Goal: Task Accomplishment & Management: Manage account settings

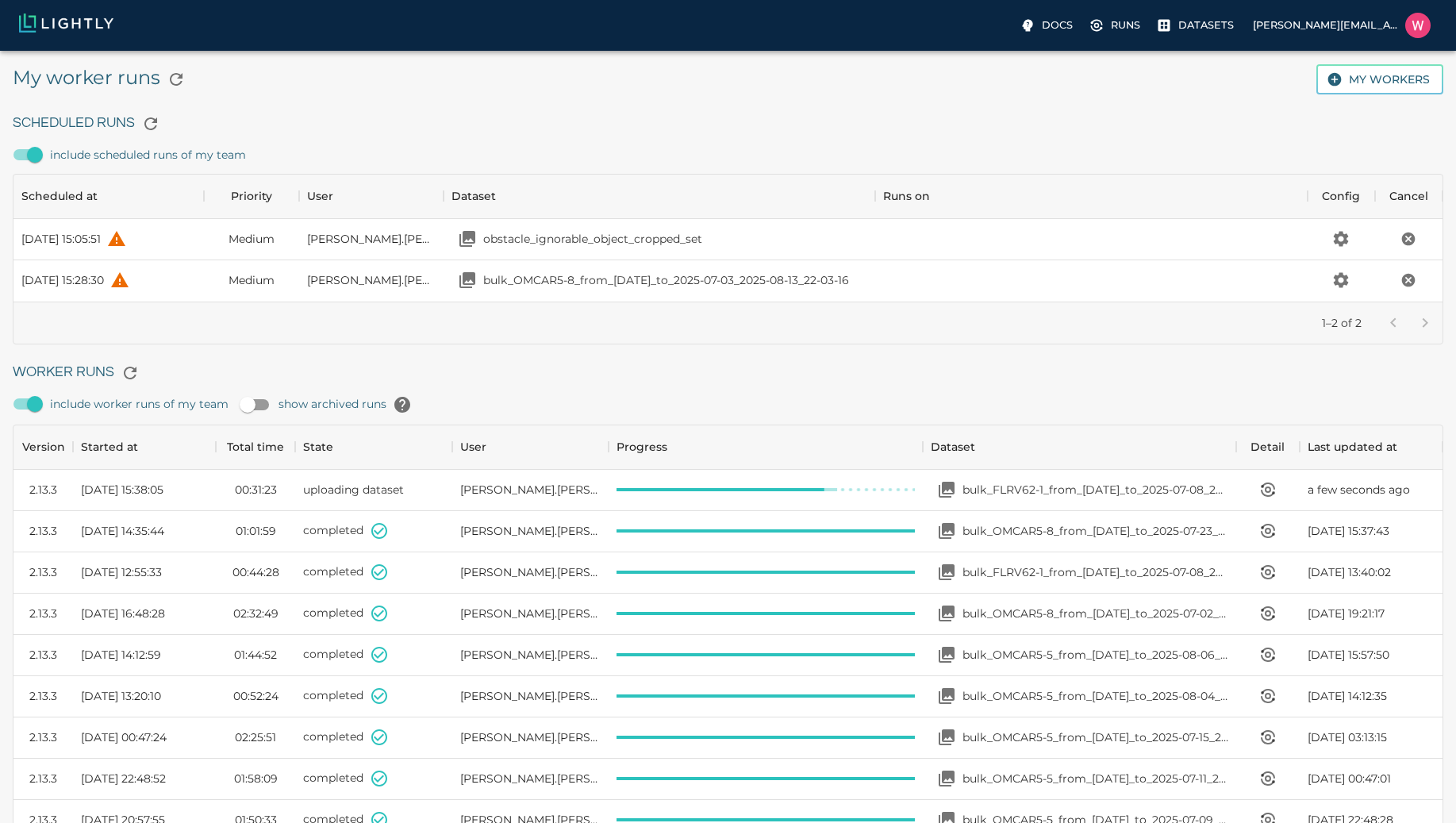
scroll to position [1064, 1418]
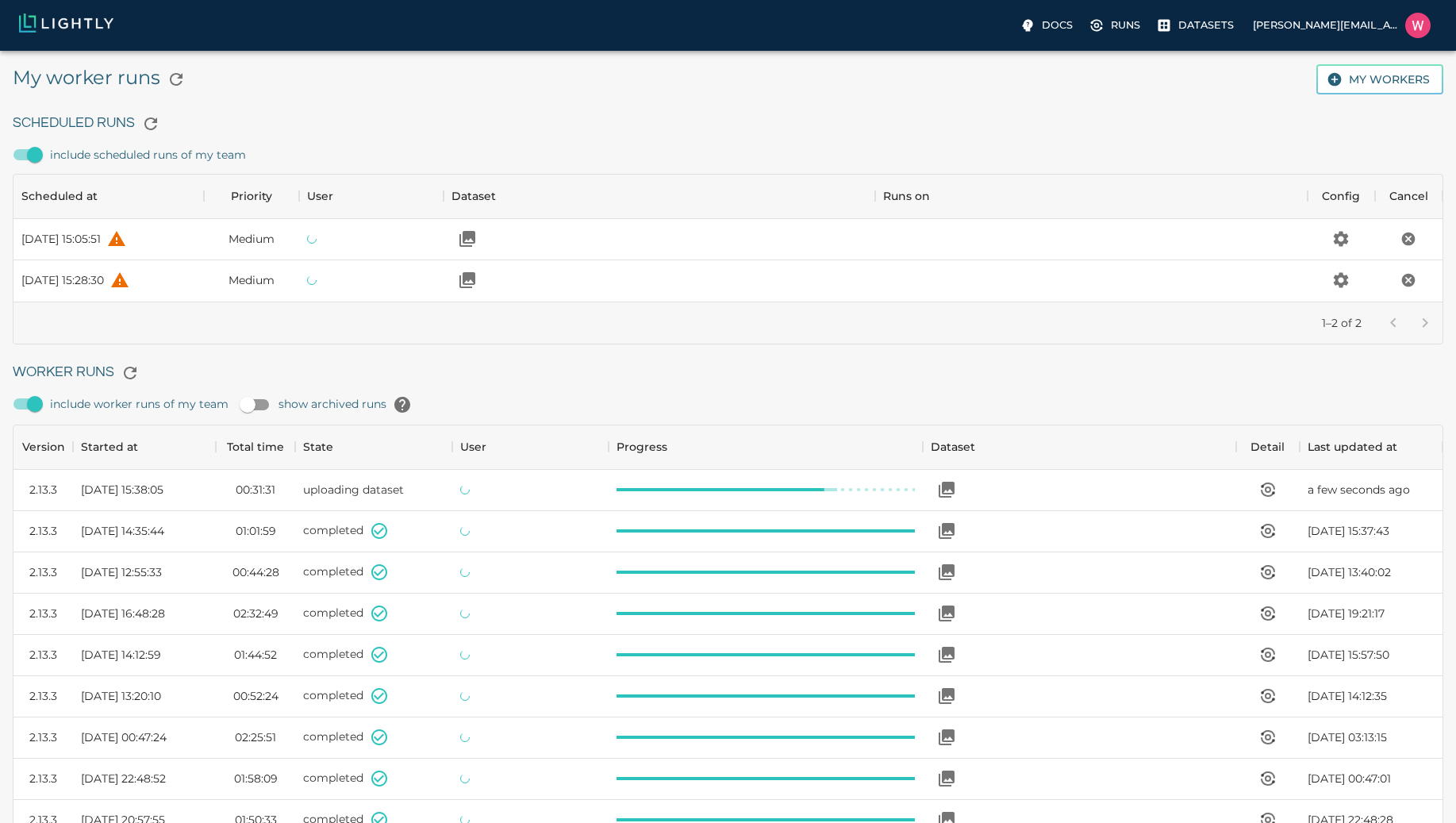
scroll to position [1064, 1418]
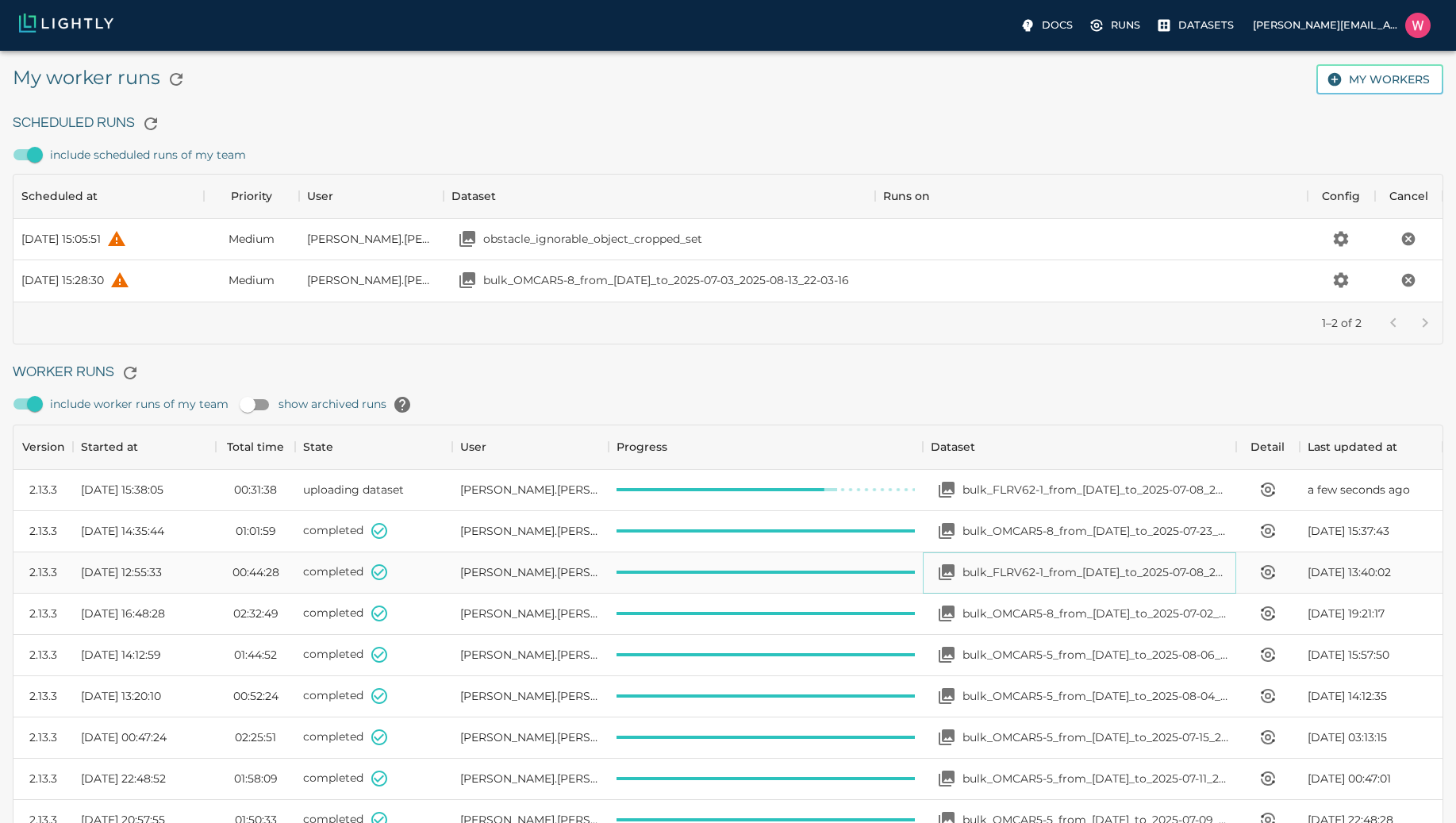
click at [1060, 564] on p "bulk_FLRV62-1_from_[DATE]_to_2025-07-08_2025-08-13_19-47-40" at bounding box center [1095, 572] width 265 height 16
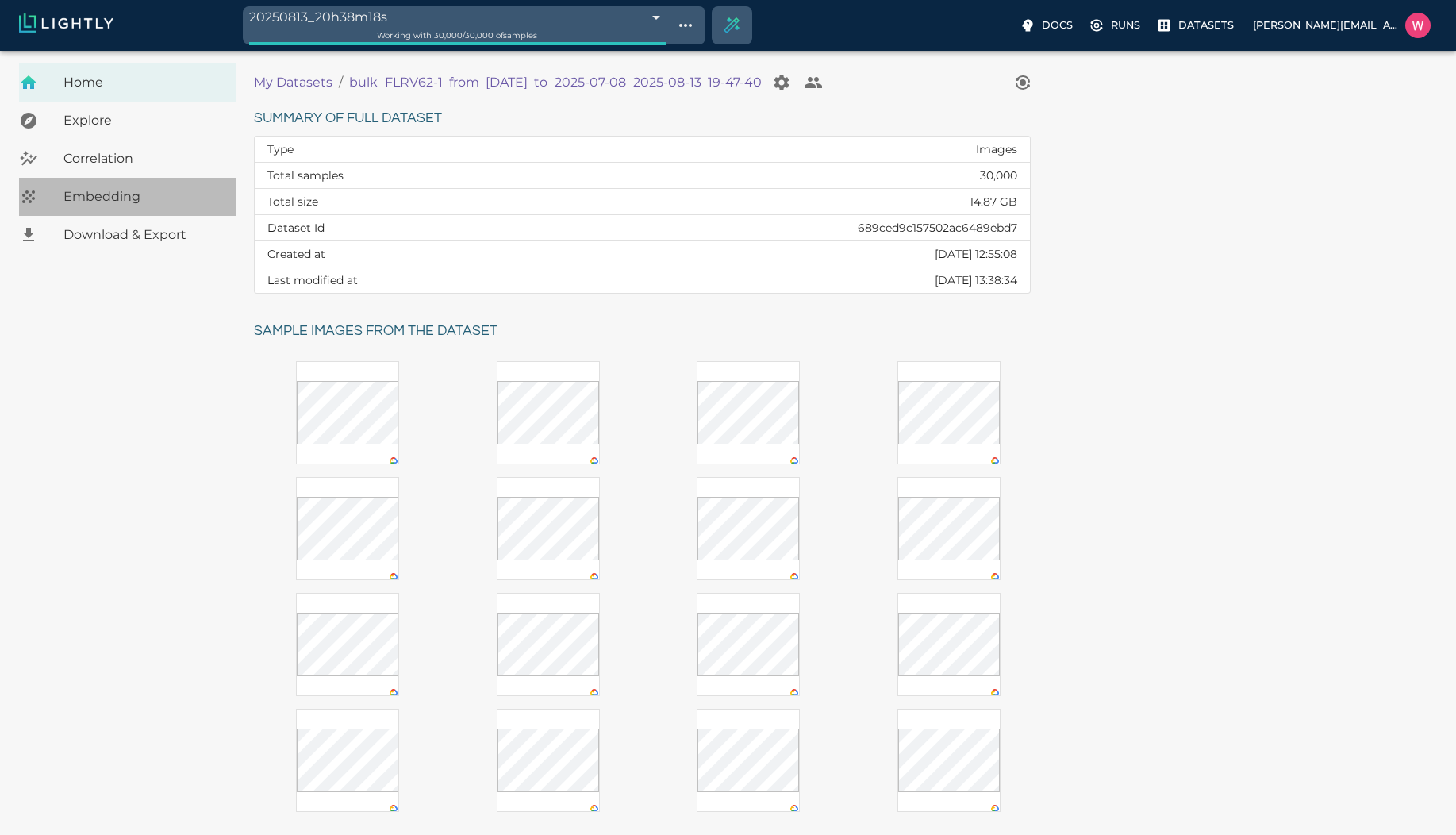
click at [127, 197] on span "Embedding" at bounding box center [143, 196] width 159 height 19
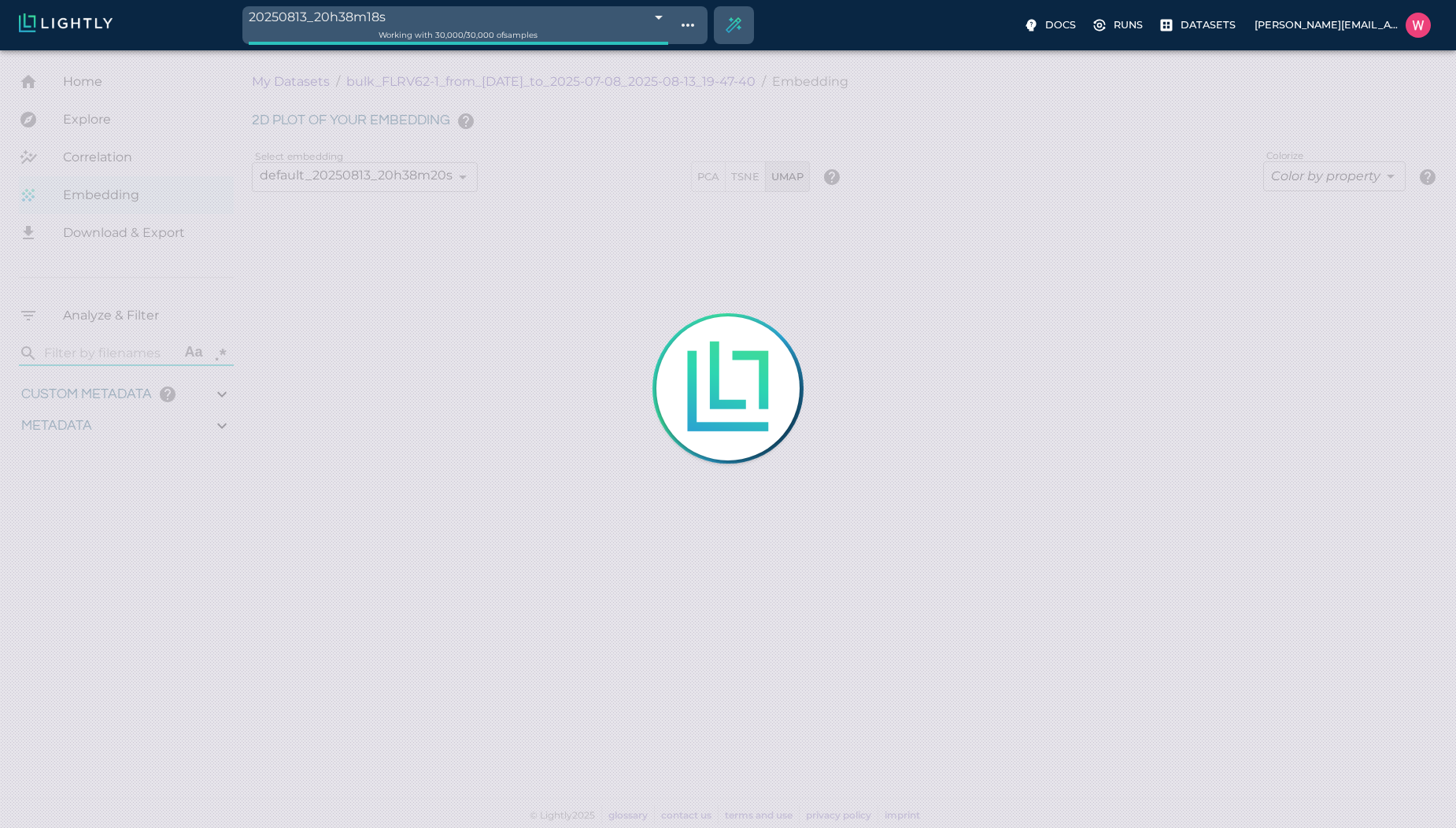
type input "0.752768635749817"
type input "74.9487686357498"
type input "1.09330761432648"
type input "23.3053076143265"
type input "0.752768635749817"
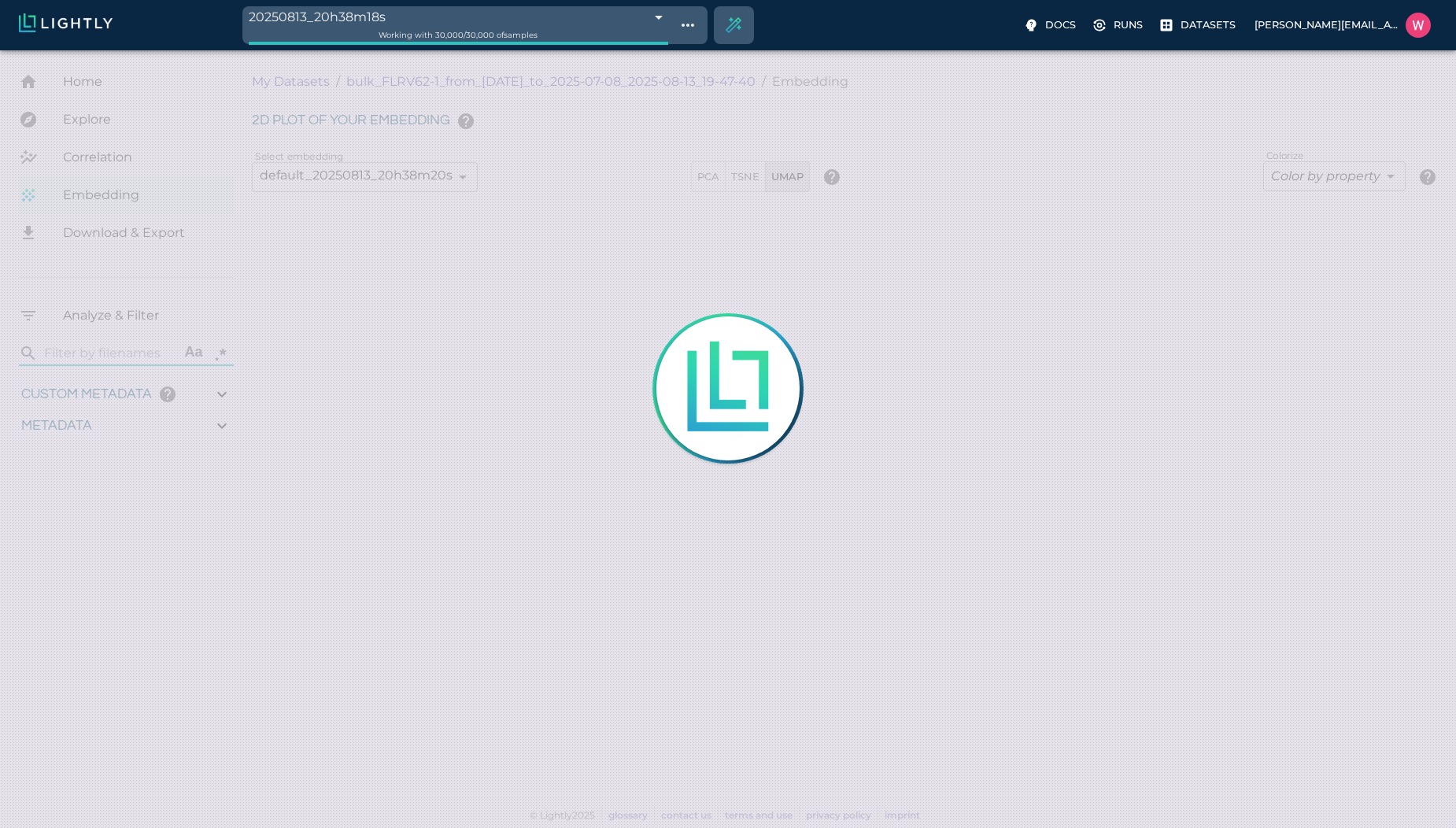
type input "74.9487686357498"
type input "1.09330761432648"
type input "23.3053076143265"
type input "0.752768635749817"
type input "74.9487686357498"
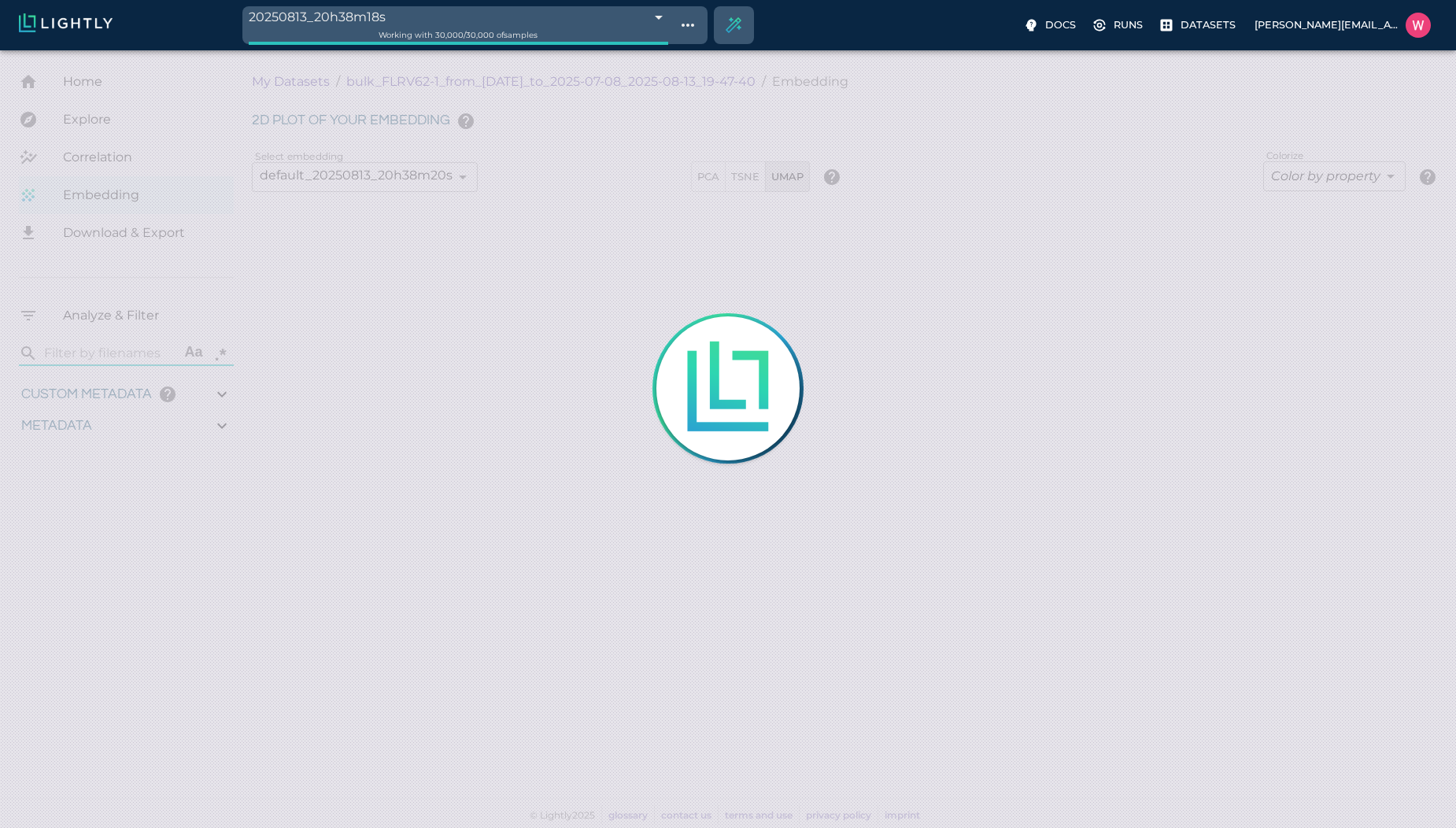
type input "1.09330761432648"
type input "23.3053076143265"
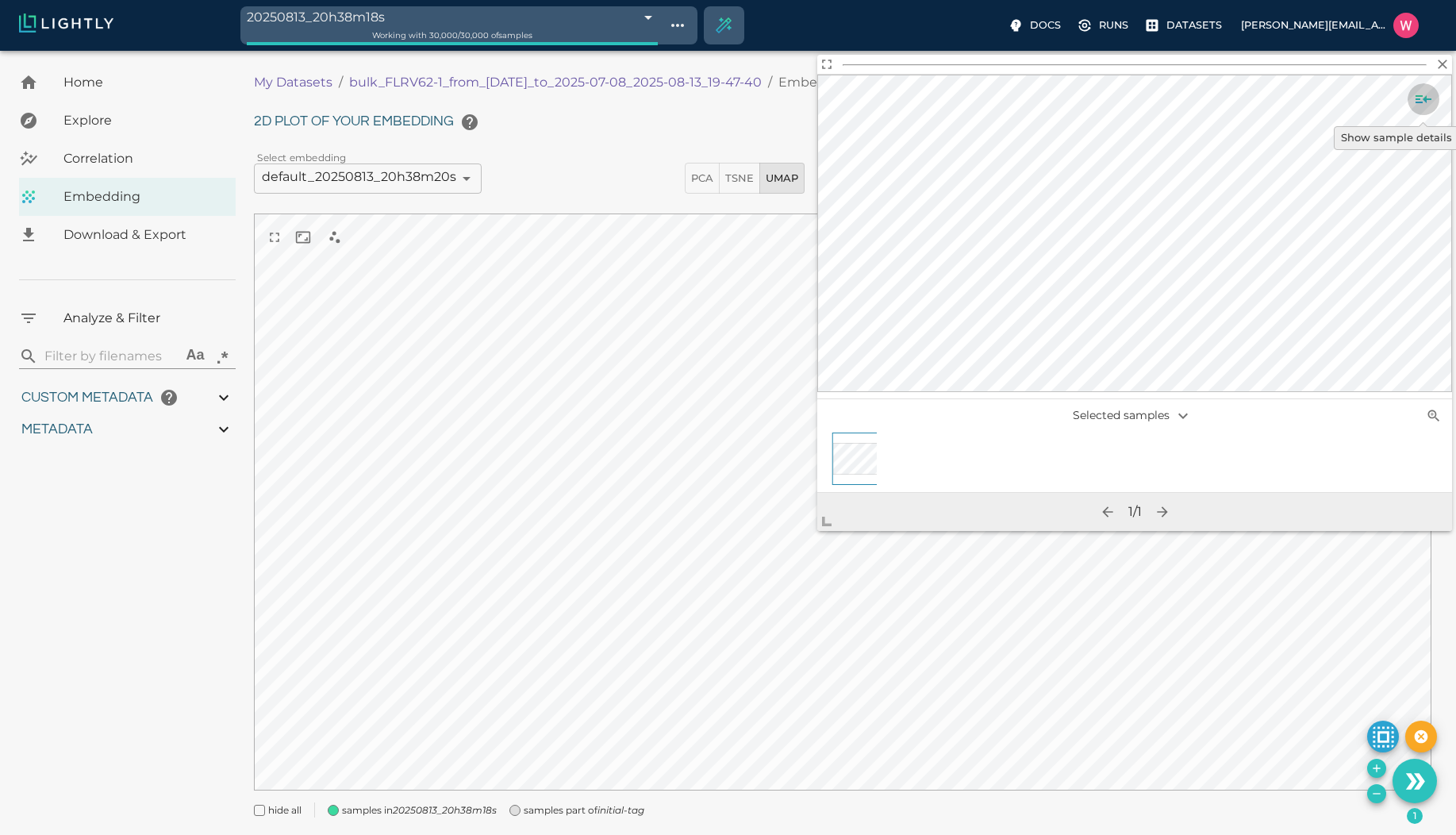
click at [1426, 100] on icon "Show sample details" at bounding box center [1423, 99] width 16 height 8
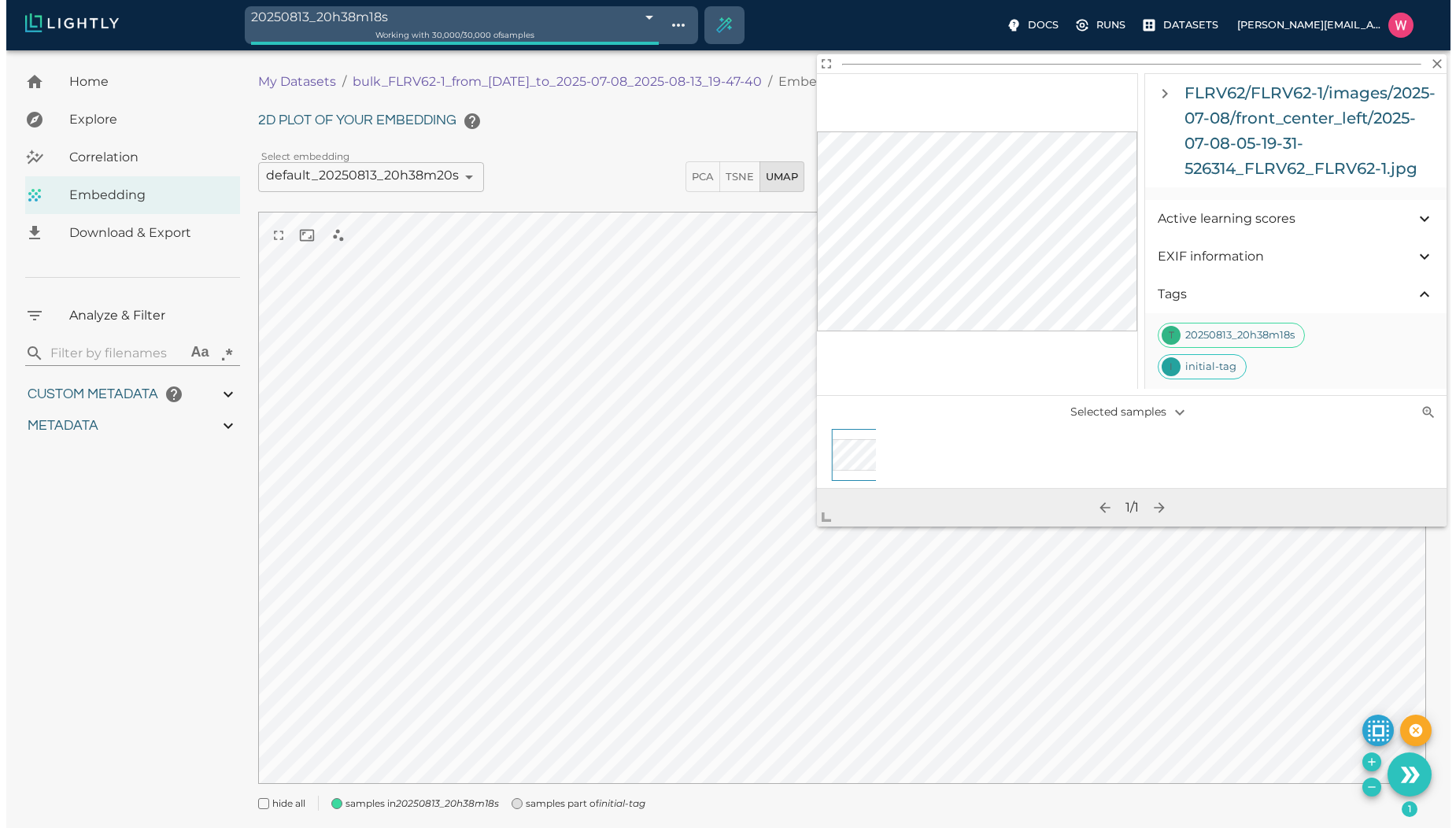
scroll to position [1326, 0]
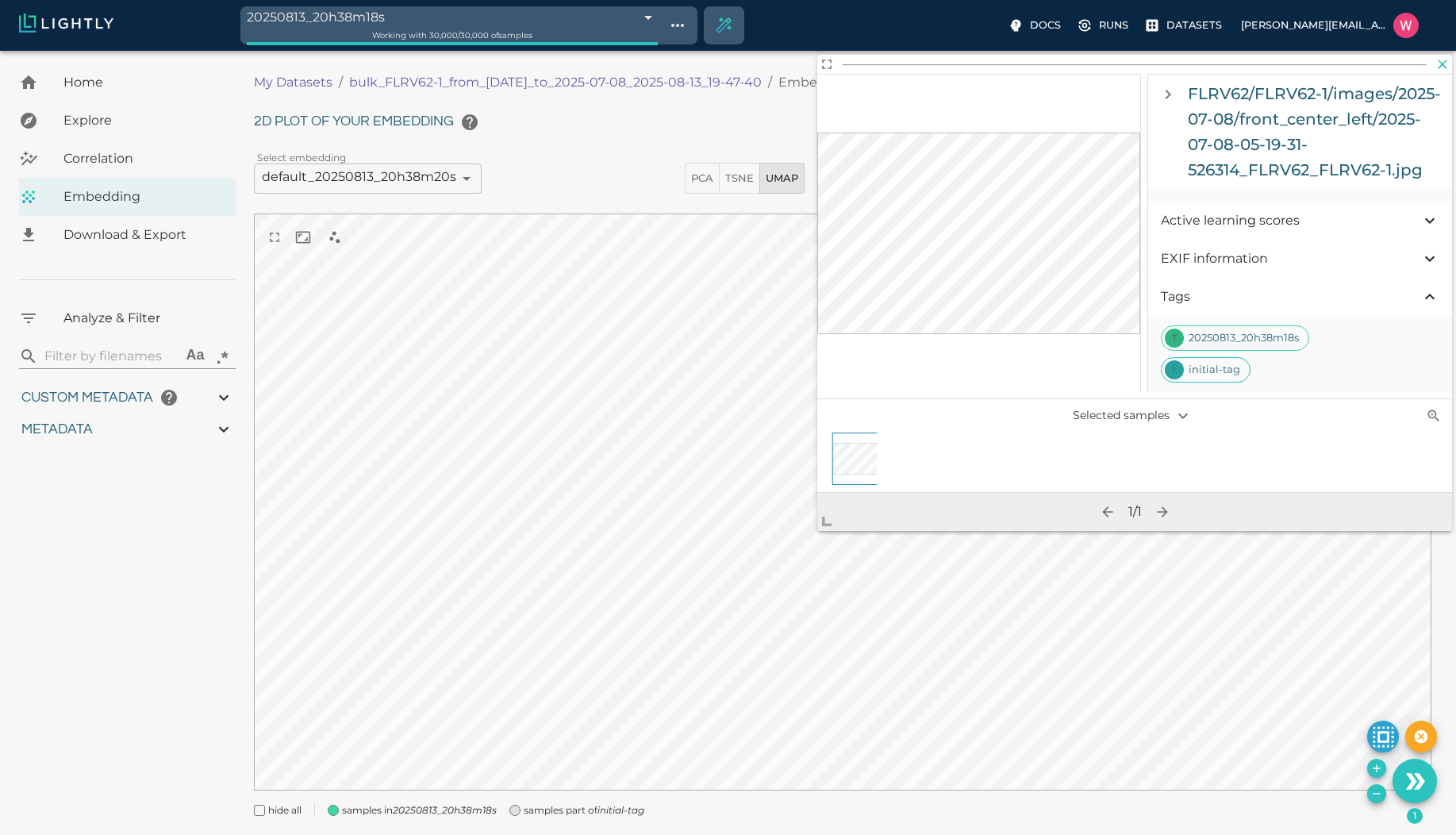
click at [1444, 64] on icon "button" at bounding box center [1443, 63] width 16 height 16
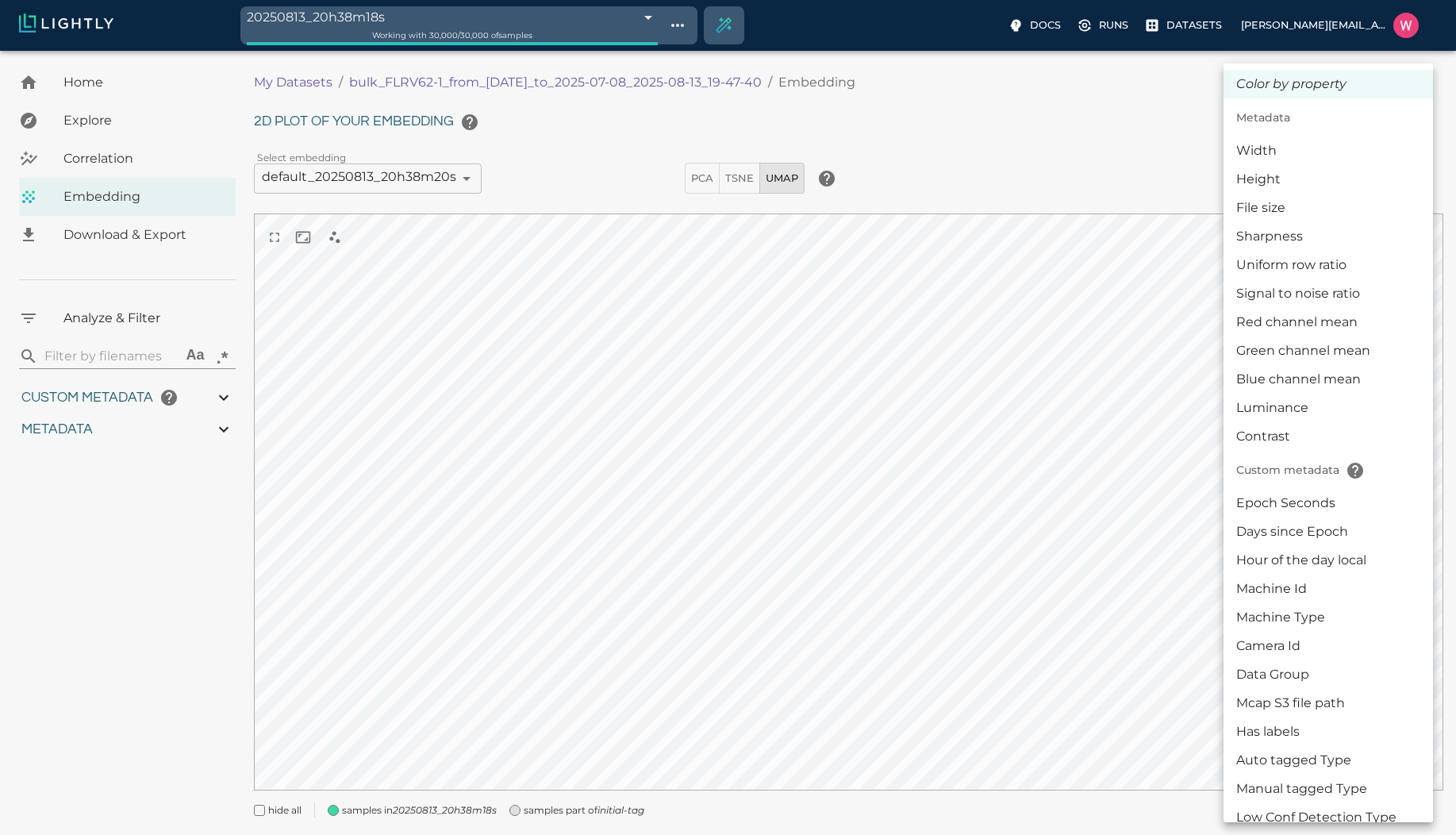
click at [1307, 184] on body "20250813_20h38m18s 689cf7babea96086b4d55c0f Working with 30,000 / 30,000 of sam…" at bounding box center [728, 463] width 1456 height 824
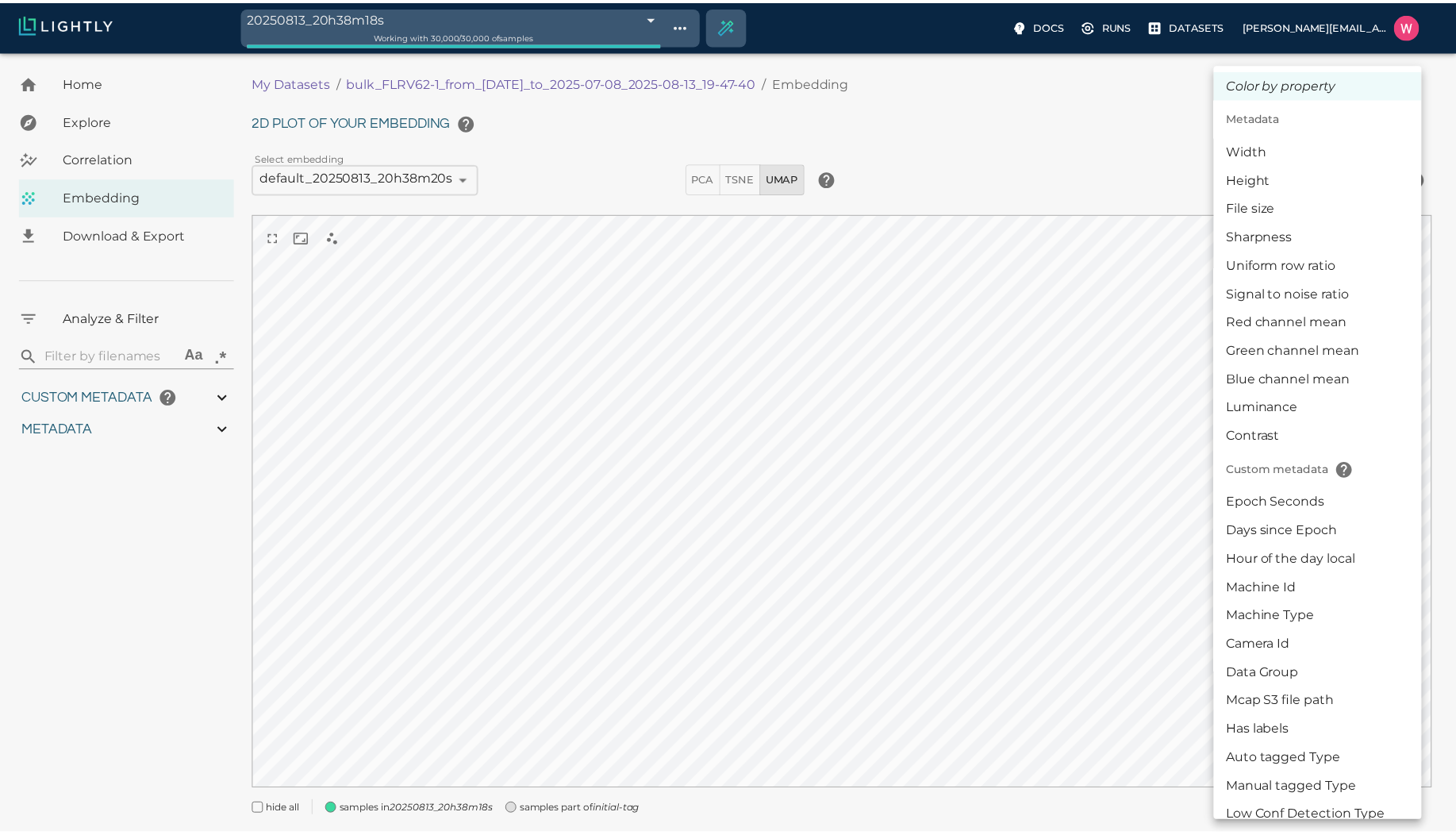
scroll to position [301, 0]
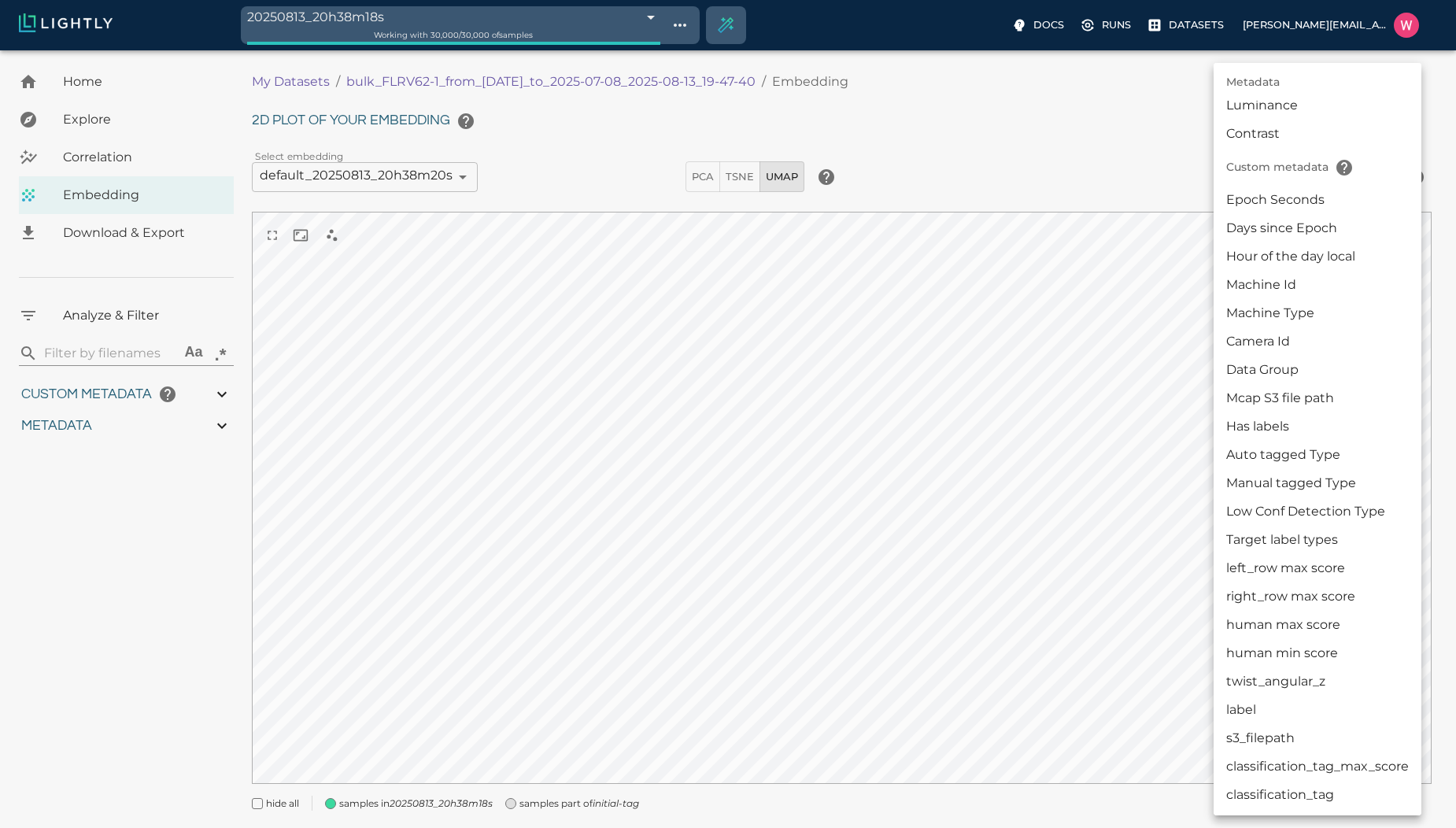
click at [1265, 486] on li "Manual tagged Type" at bounding box center [1317, 484] width 208 height 28
type input "userDefined|CATEGORICAL_STRING|Manual tagged Type"
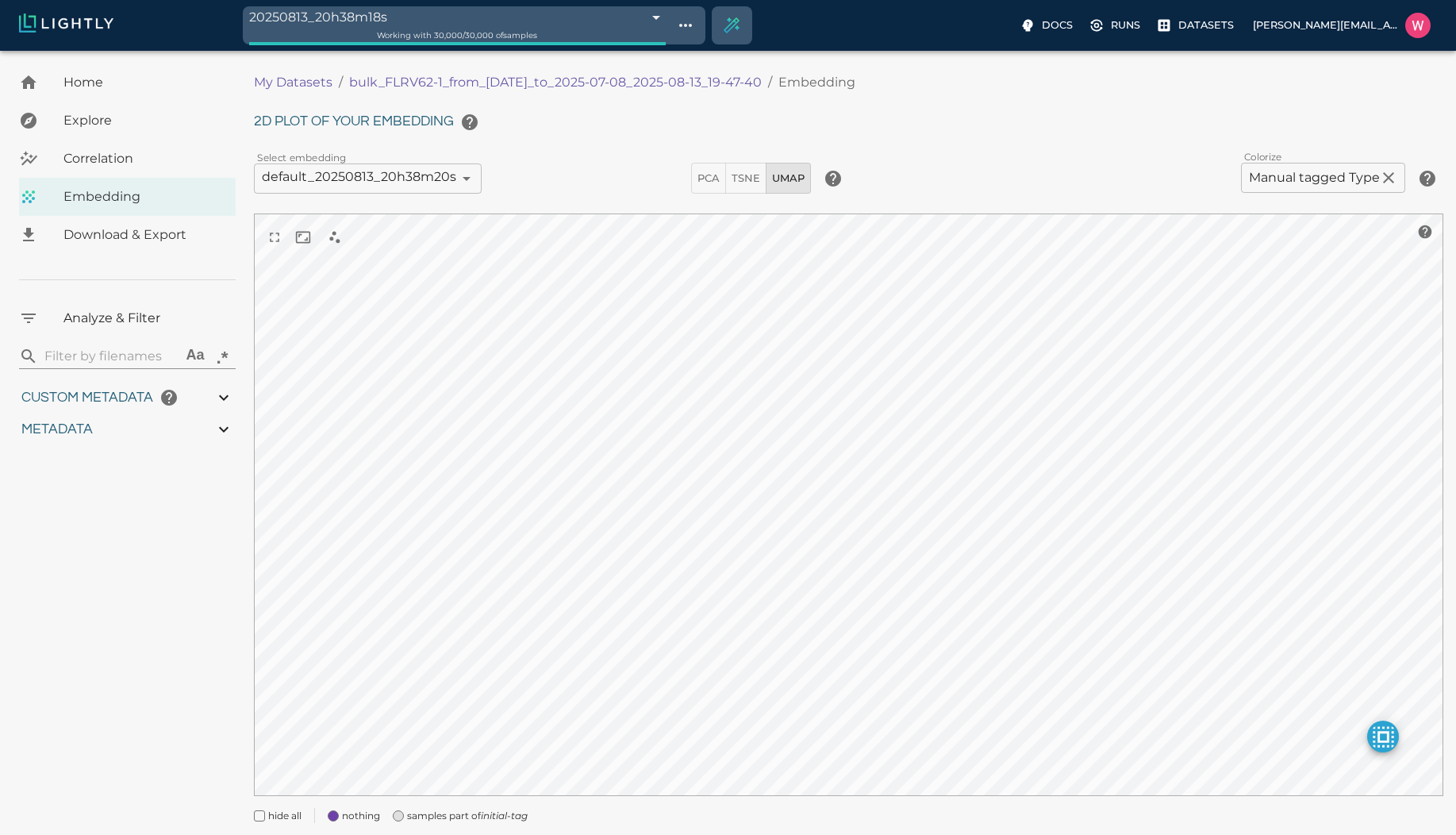
drag, startPoint x: 346, startPoint y: 83, endPoint x: 786, endPoint y: 87, distance: 440.0
click at [785, 80] on ol "My Datasets / bulk_FLRV62-1_from_2025-07-07_to_2025-07-08_2025-08-13_19-47-40 /…" at bounding box center [646, 82] width 785 height 19
copy p "bulk_FLRV62-1_from_[DATE]_to_2025-07-08_2025-08-13_19-47-40"
click at [1229, 30] on p "Datasets" at bounding box center [1206, 25] width 56 height 15
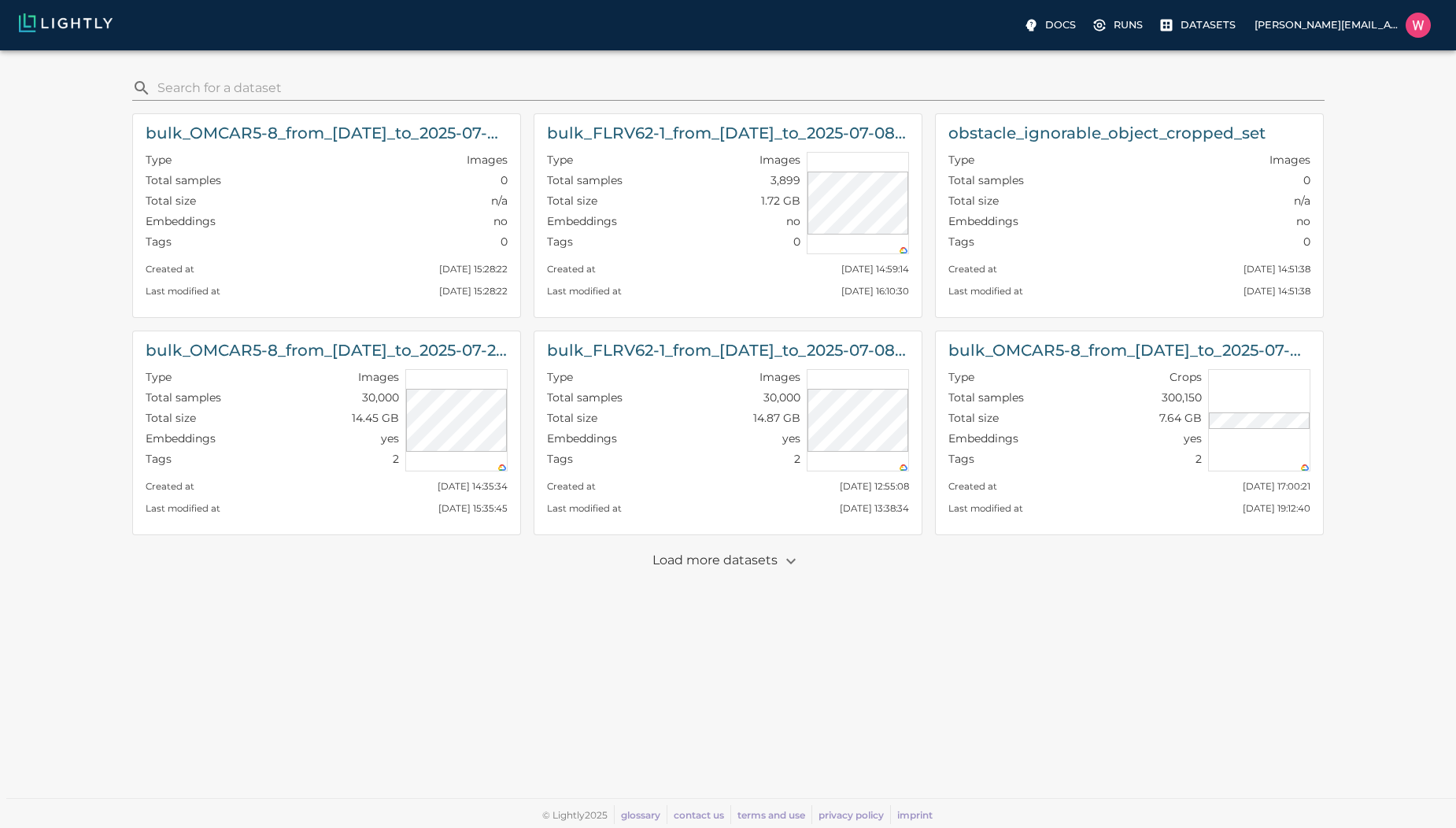
click at [745, 563] on p "Load more datasets" at bounding box center [728, 561] width 151 height 26
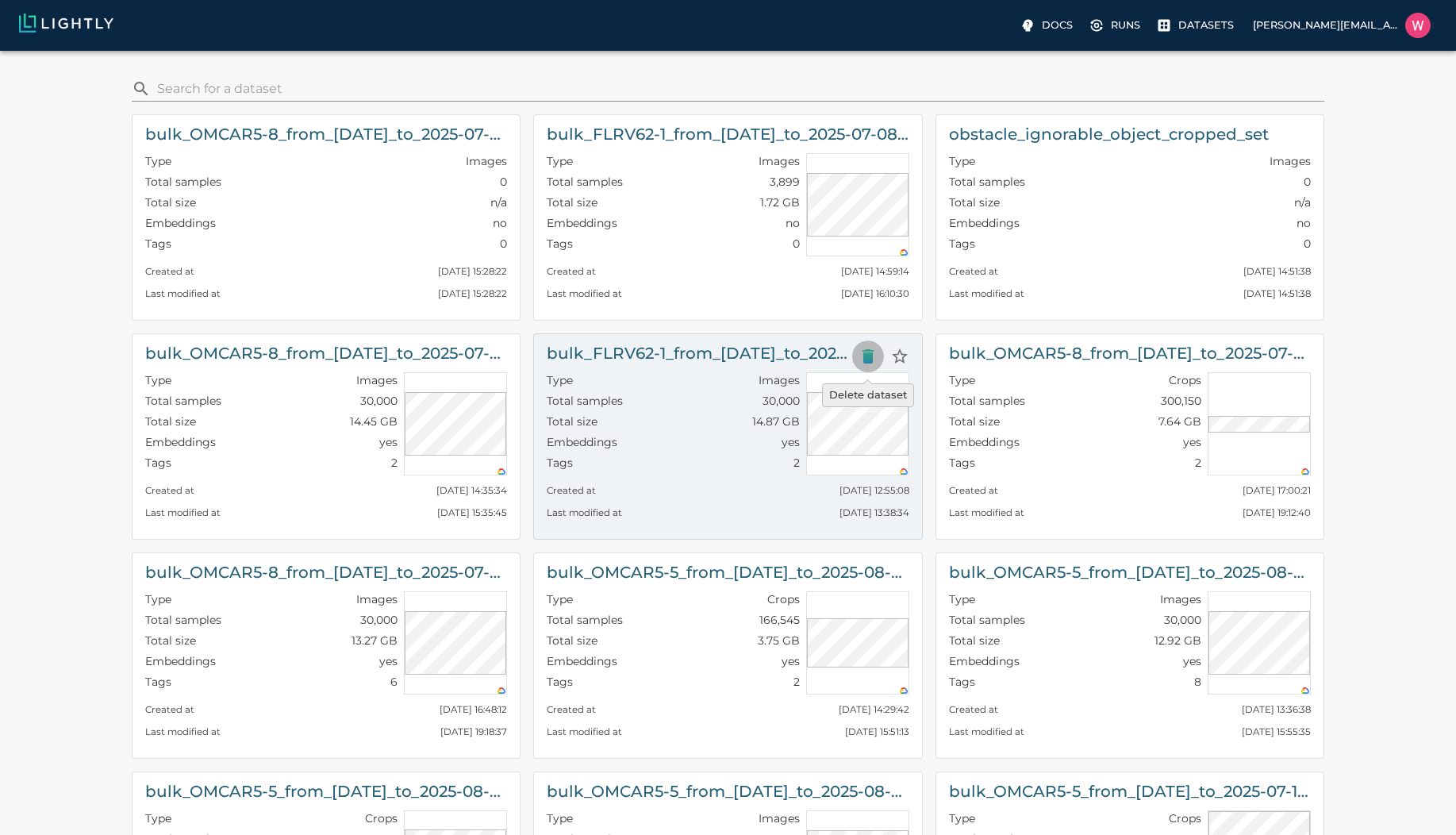
click at [865, 355] on icon "Delete dataset" at bounding box center [867, 356] width 11 height 14
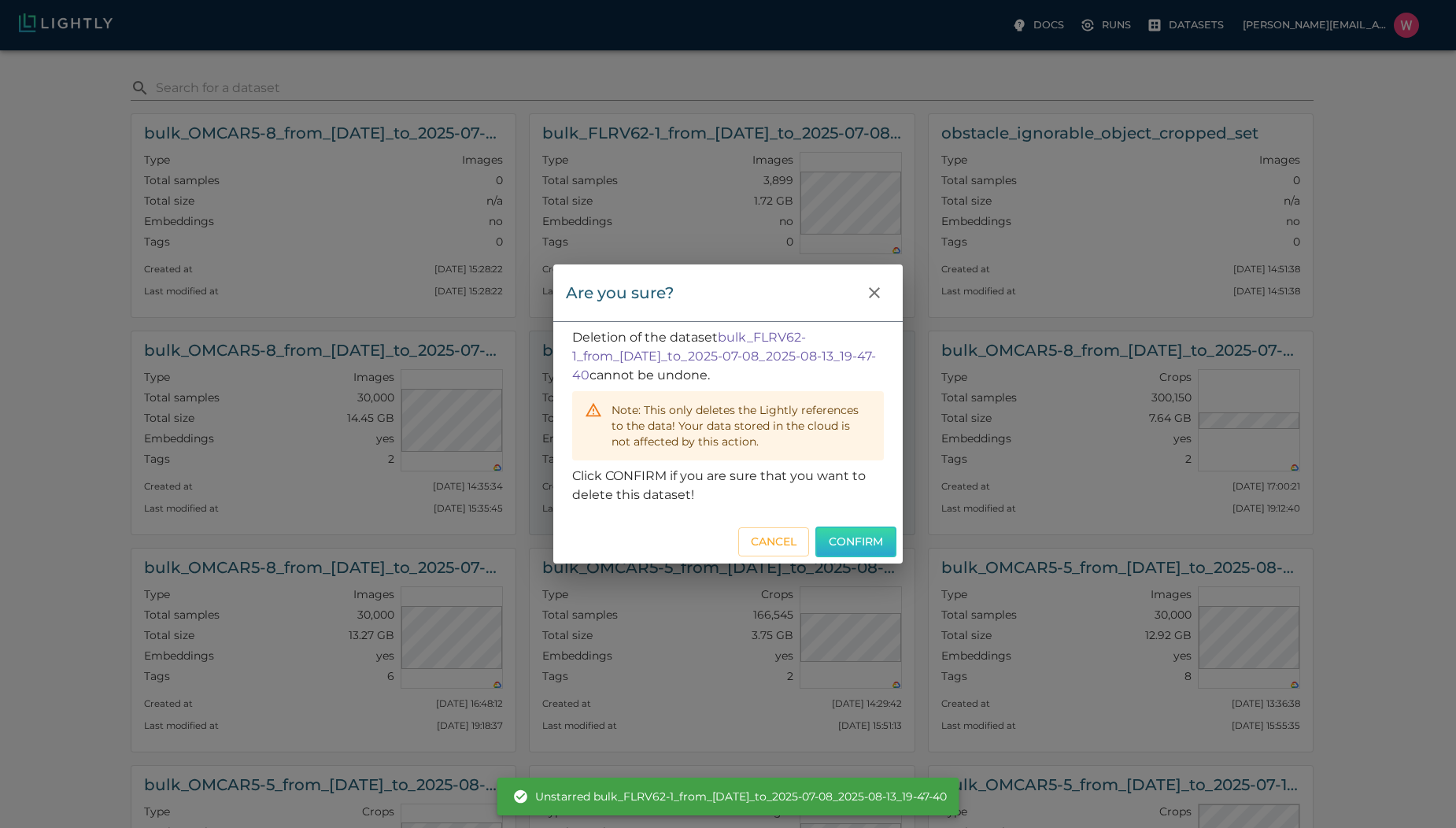
click at [876, 545] on button "Confirm" at bounding box center [856, 542] width 81 height 31
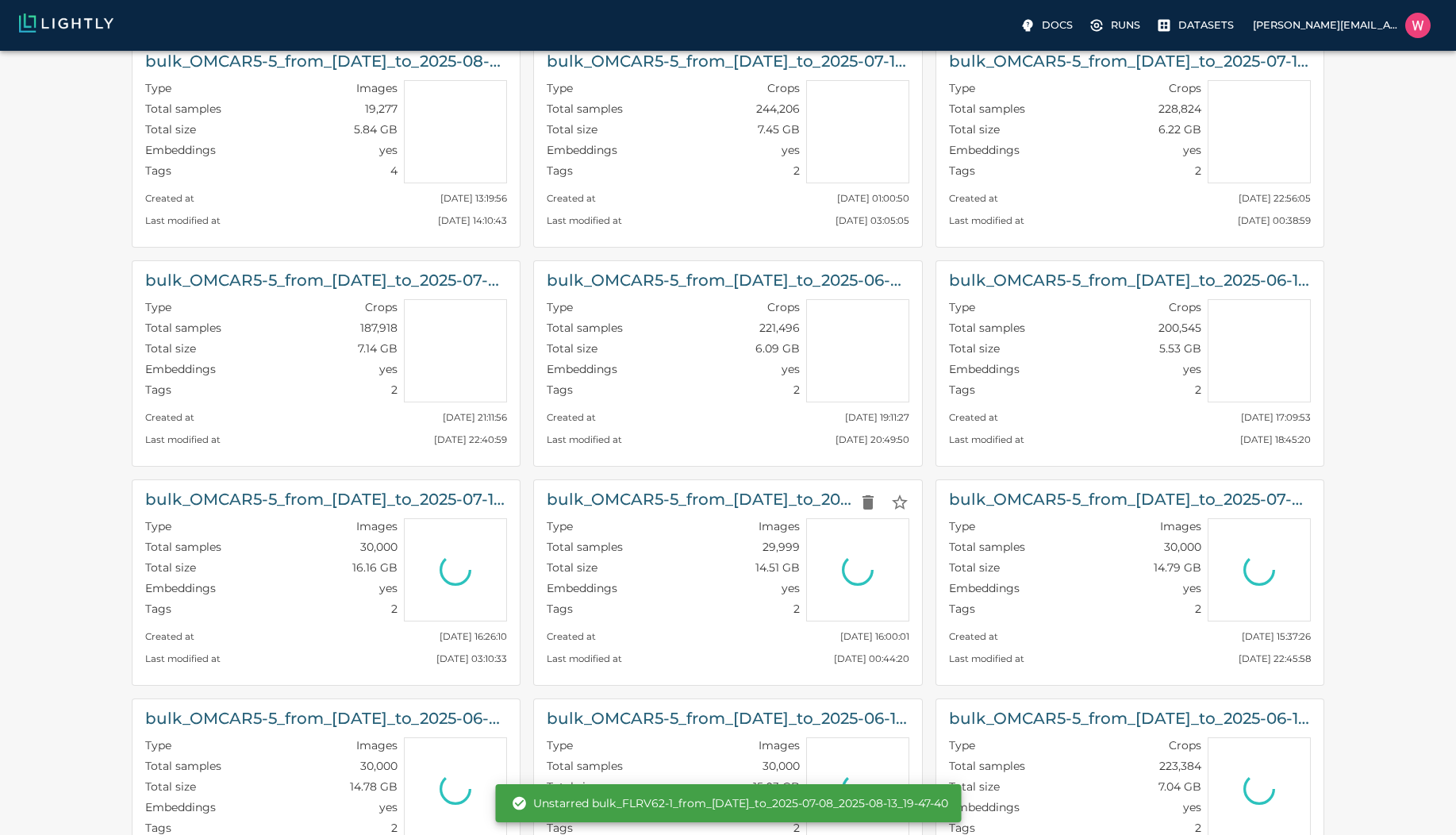
scroll to position [1148, 0]
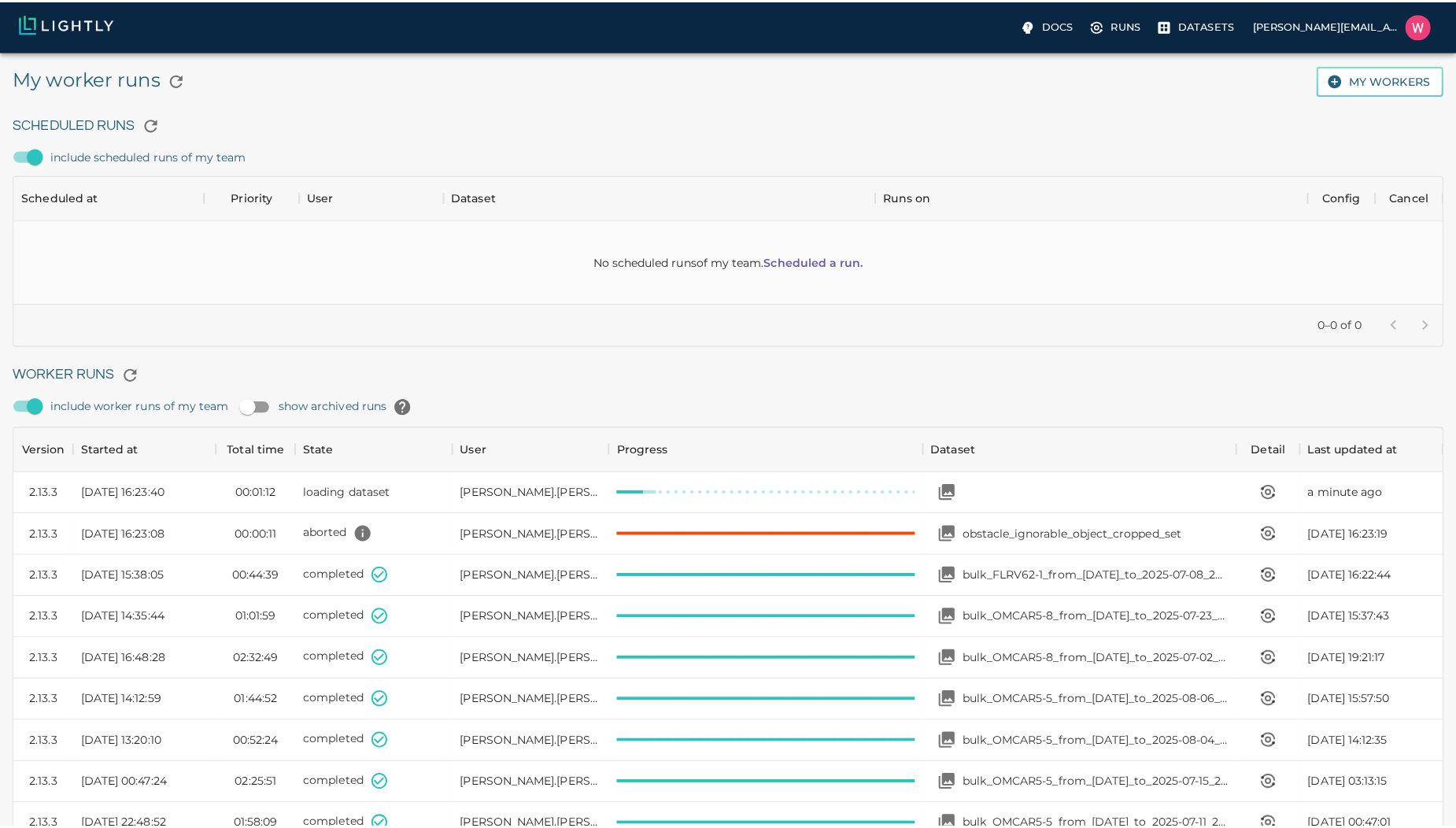
scroll to position [1056, 1406]
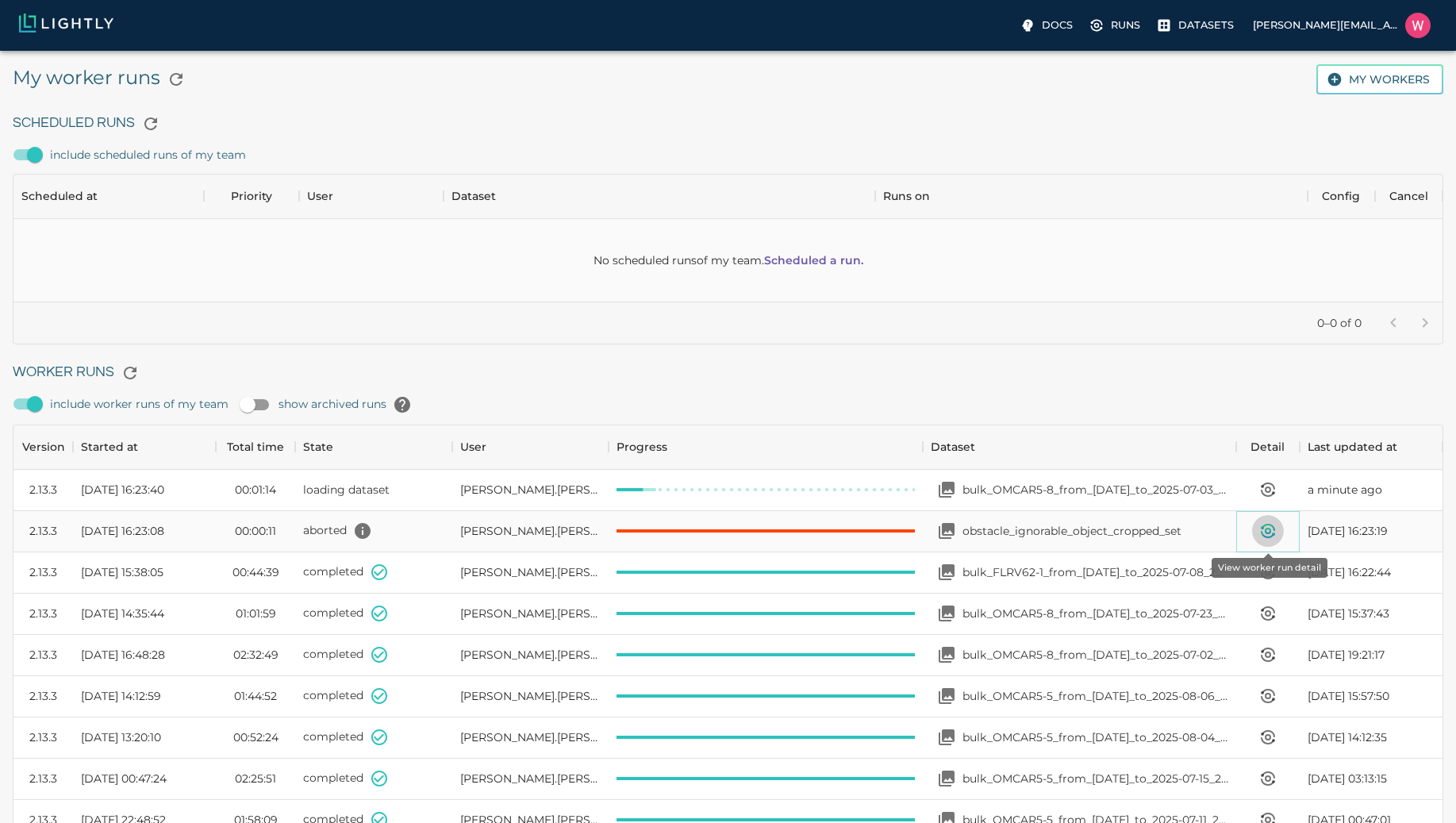
click at [1271, 530] on icon "View worker run detail" at bounding box center [1268, 531] width 5 height 5
